Goal: Navigation & Orientation: Find specific page/section

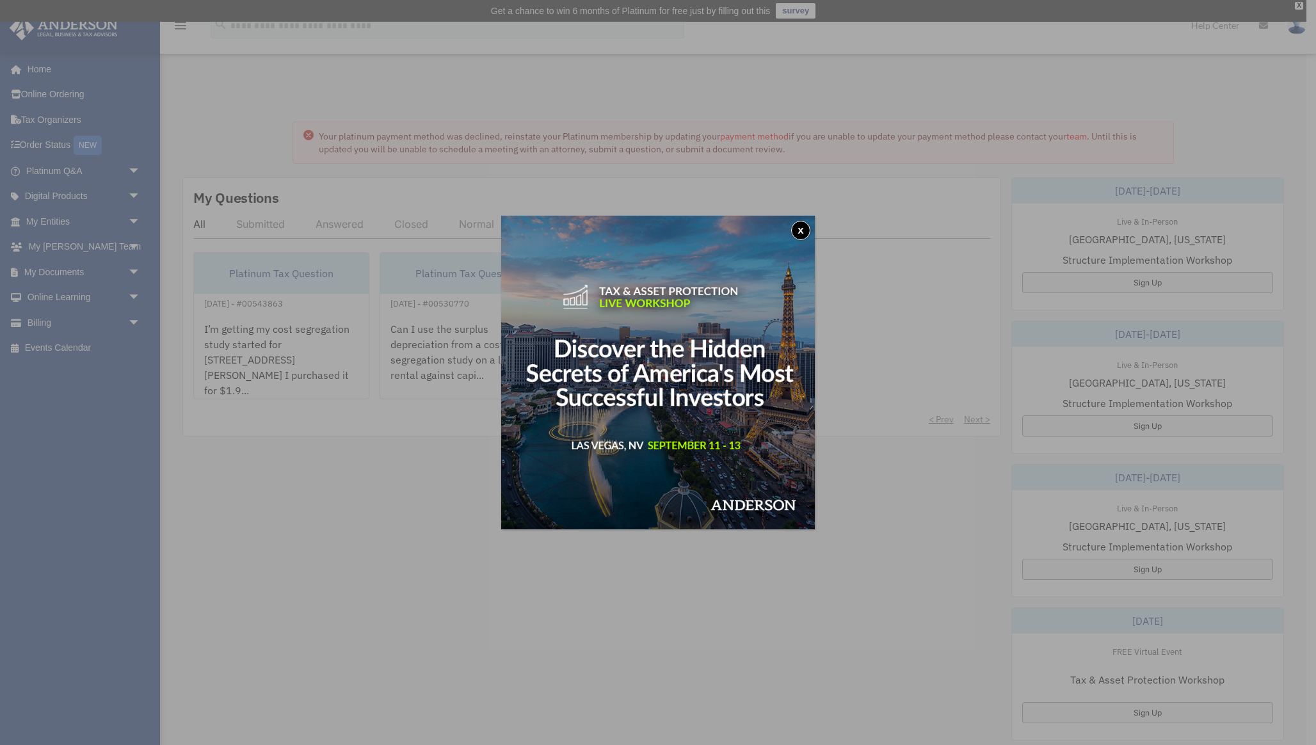
click at [805, 236] on button "x" at bounding box center [800, 230] width 19 height 19
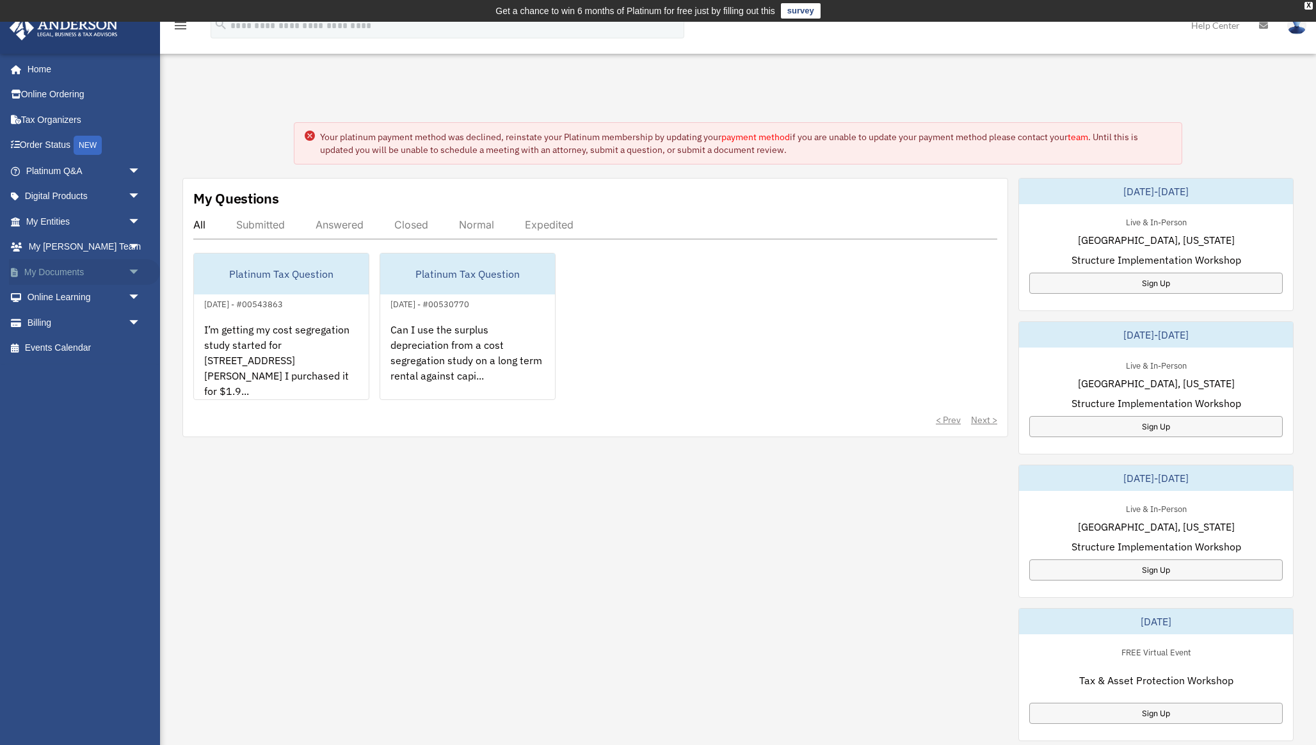
click at [74, 271] on link "My Documents arrow_drop_down" at bounding box center [84, 272] width 151 height 26
click at [128, 212] on span "arrow_drop_down" at bounding box center [141, 222] width 26 height 26
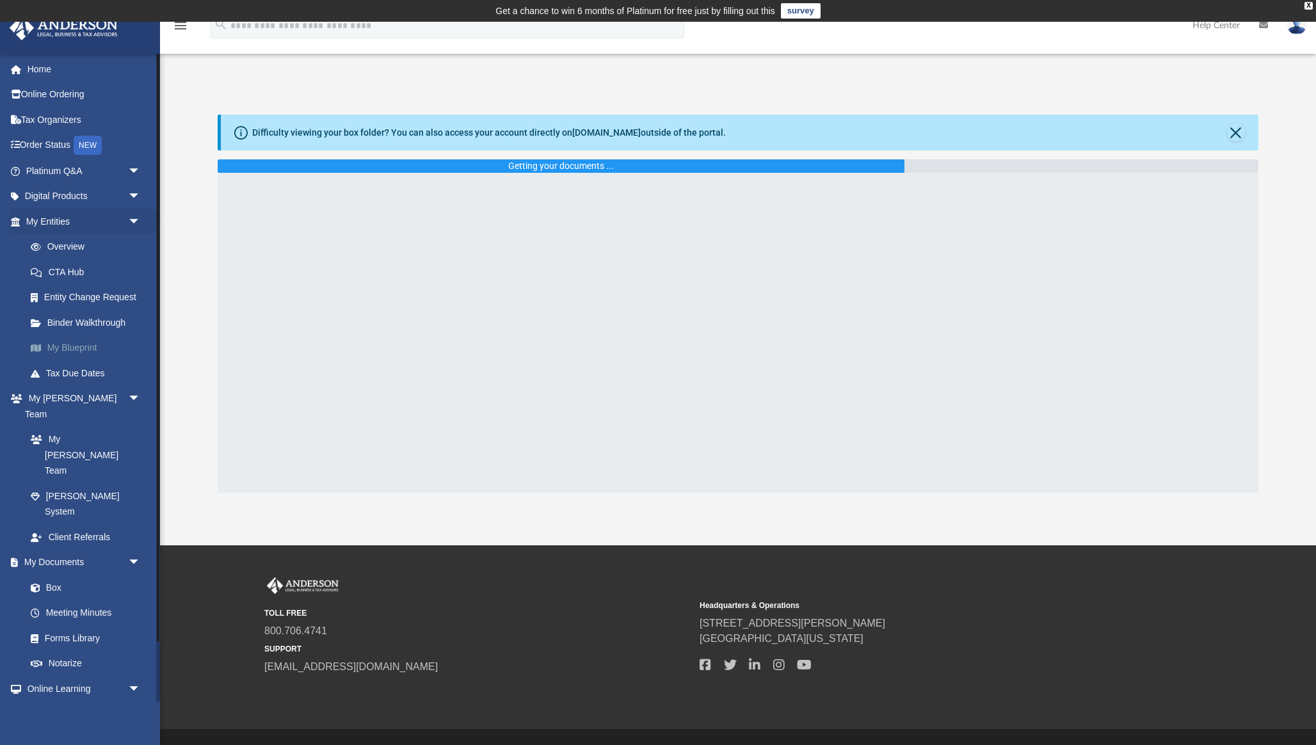
click at [112, 352] on link "My Blueprint" at bounding box center [89, 349] width 142 height 26
